Goal: Task Accomplishment & Management: Use online tool/utility

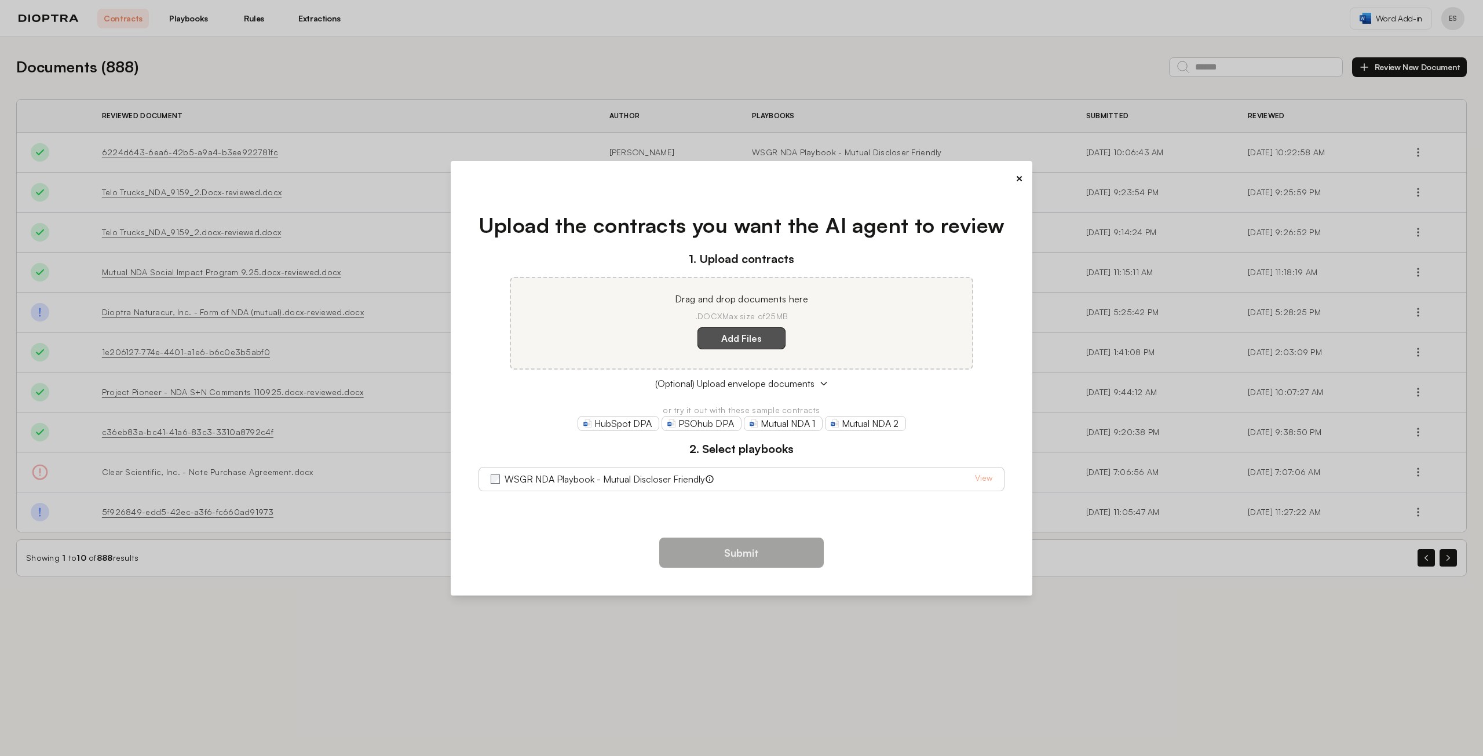
click at [729, 340] on label "Add Files" at bounding box center [741, 338] width 88 height 22
click at [0, 0] on here "Add Files" at bounding box center [0, 0] width 0 height 0
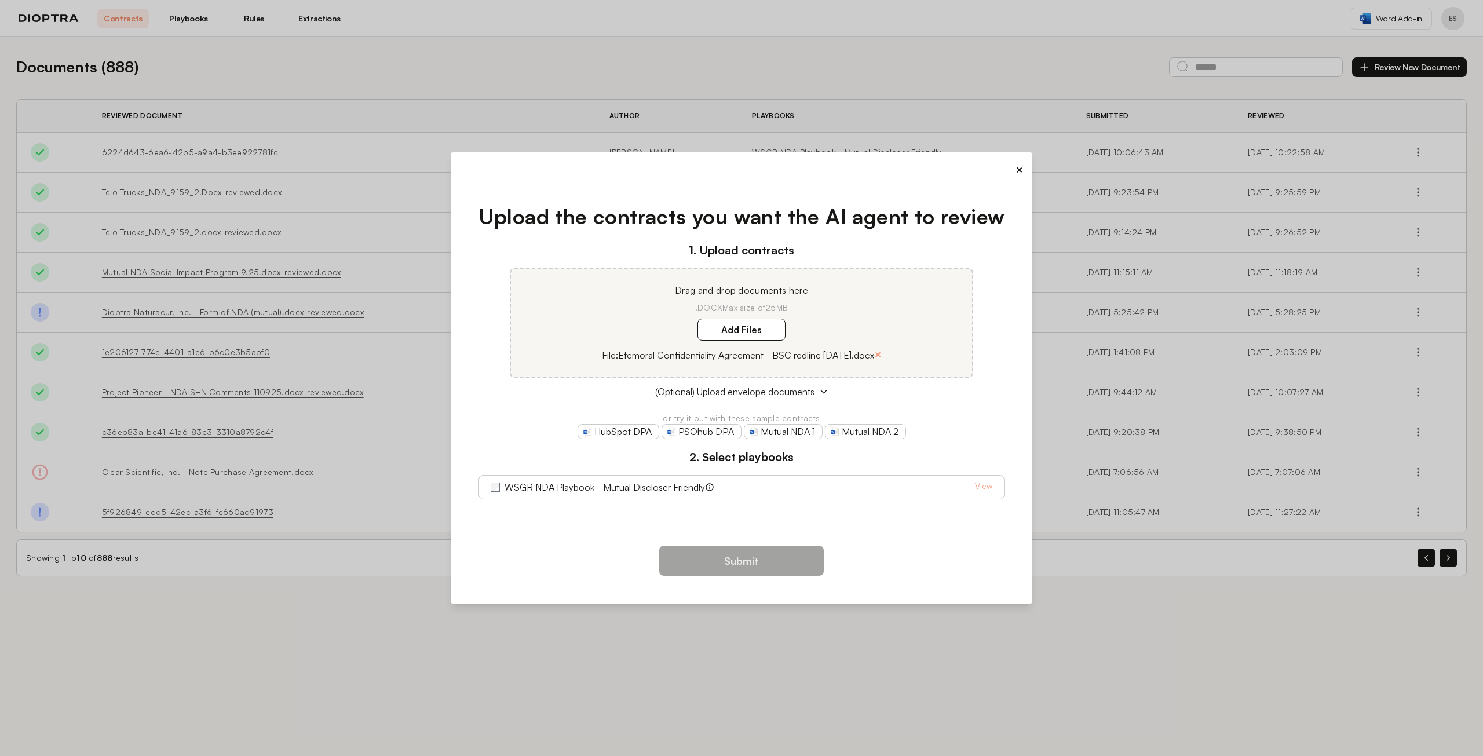
click at [636, 484] on label "WSGR NDA Playbook - Mutual Discloser Friendly" at bounding box center [605, 487] width 200 height 14
click at [751, 569] on button "Submit" at bounding box center [741, 561] width 165 height 30
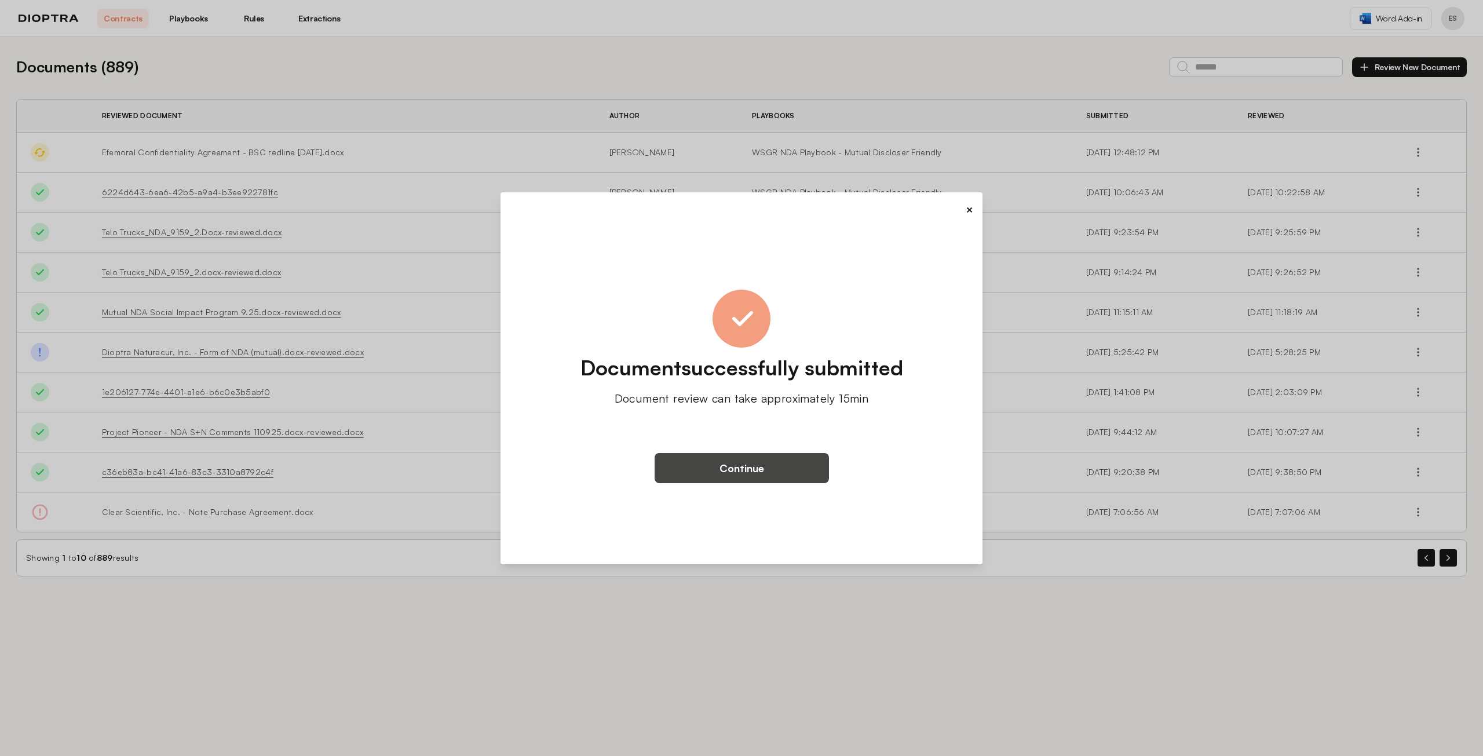
click at [763, 479] on button "Continue" at bounding box center [742, 468] width 174 height 30
